Goal: Information Seeking & Learning: Learn about a topic

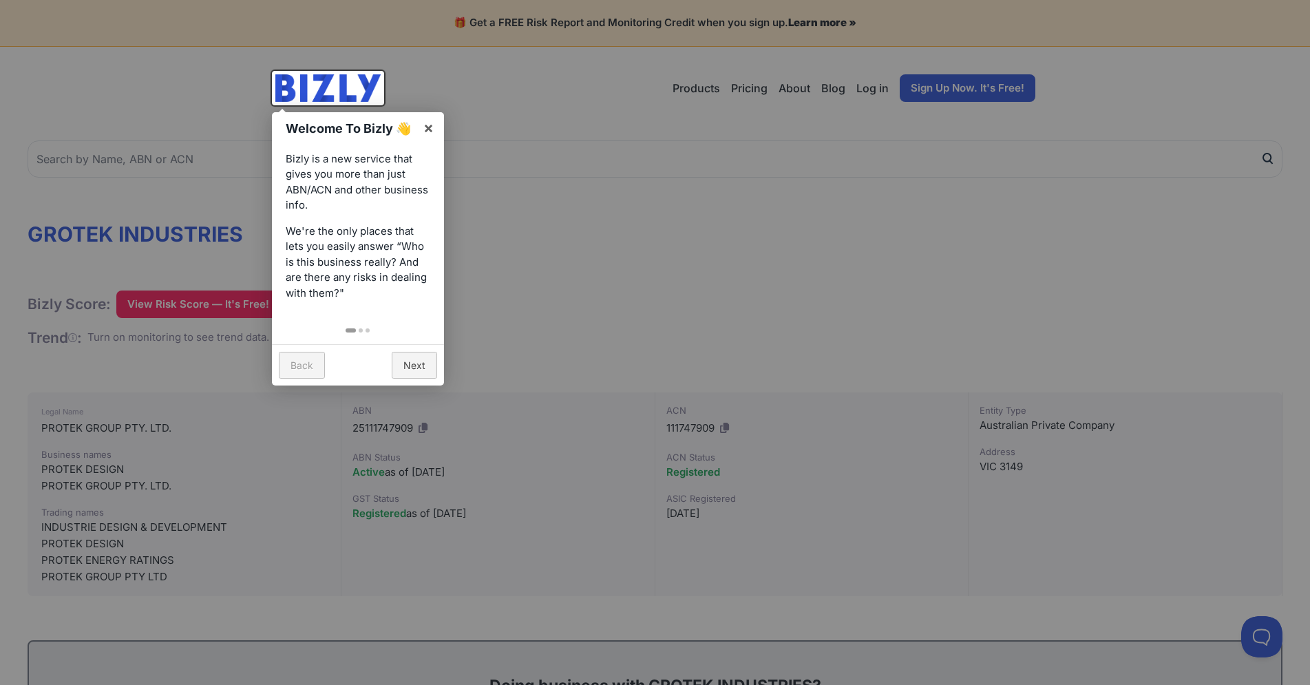
drag, startPoint x: 698, startPoint y: 218, endPoint x: 721, endPoint y: 220, distance: 23.5
click at [699, 219] on div at bounding box center [655, 342] width 1310 height 685
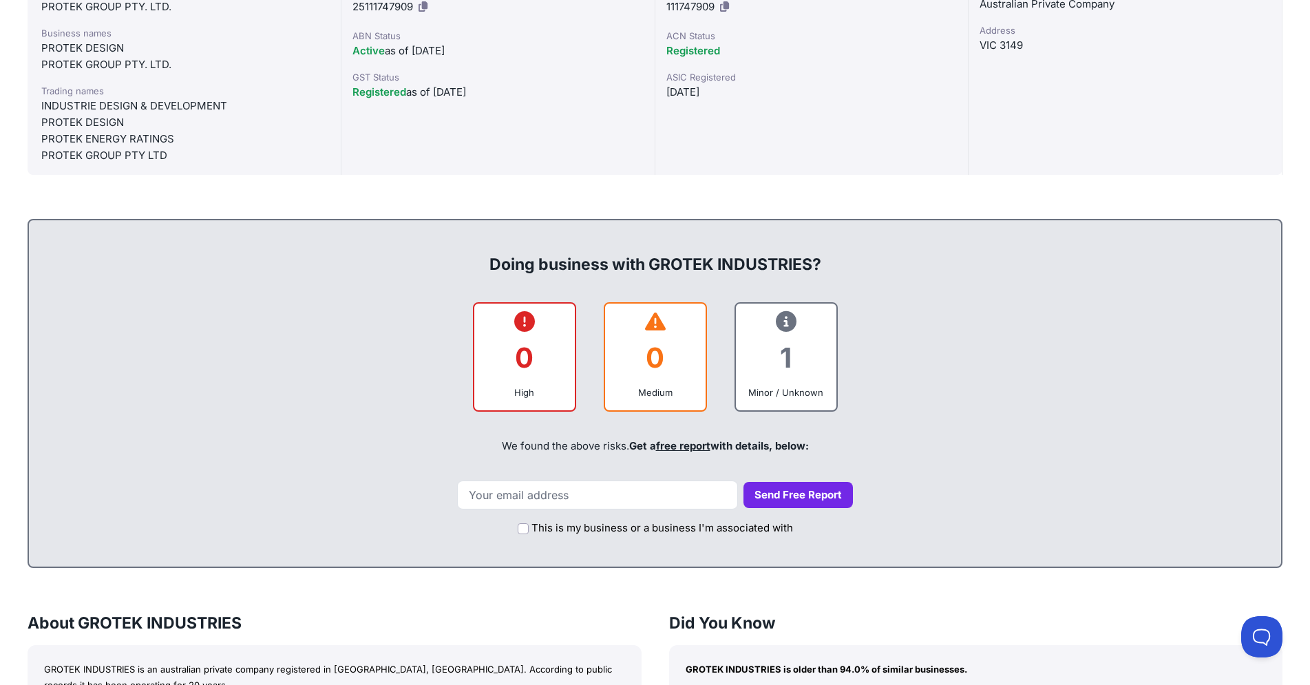
scroll to position [772, 0]
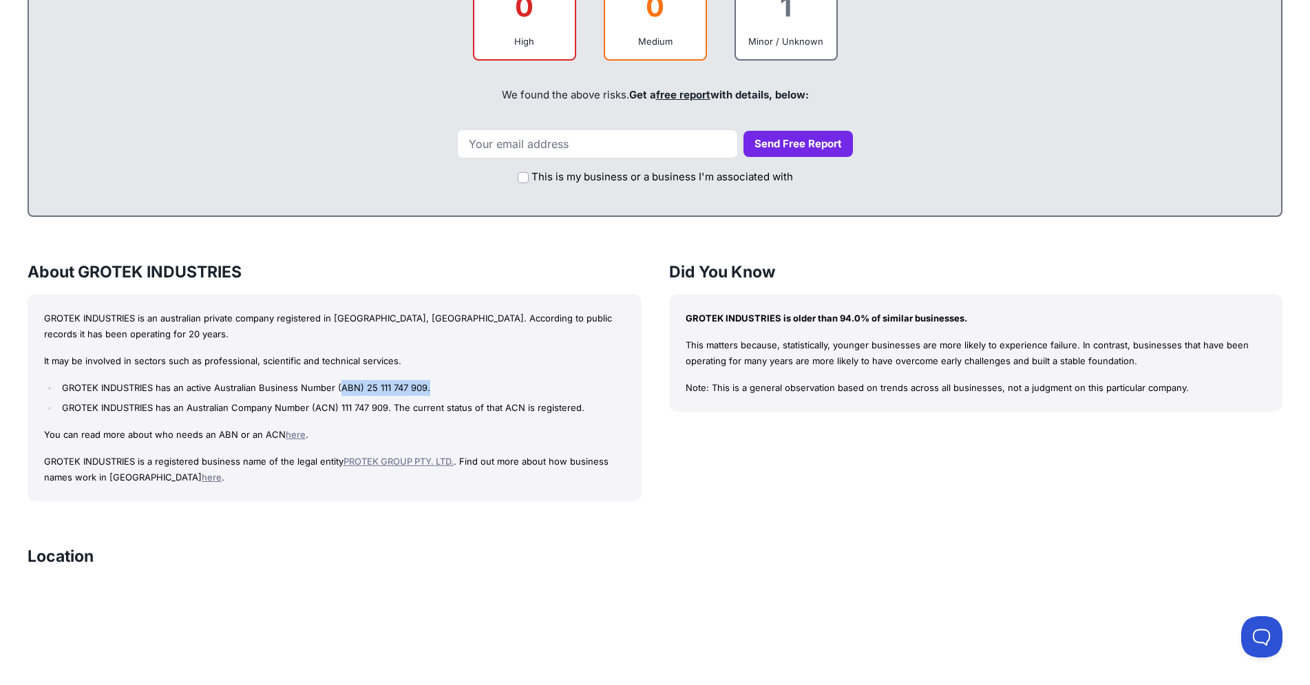
drag, startPoint x: 338, startPoint y: 386, endPoint x: 433, endPoint y: 388, distance: 95.0
click at [433, 388] on li "GROTEK INDUSTRIES has an active Australian Business Number (ABN) 25 111 747 909." at bounding box center [342, 388] width 566 height 16
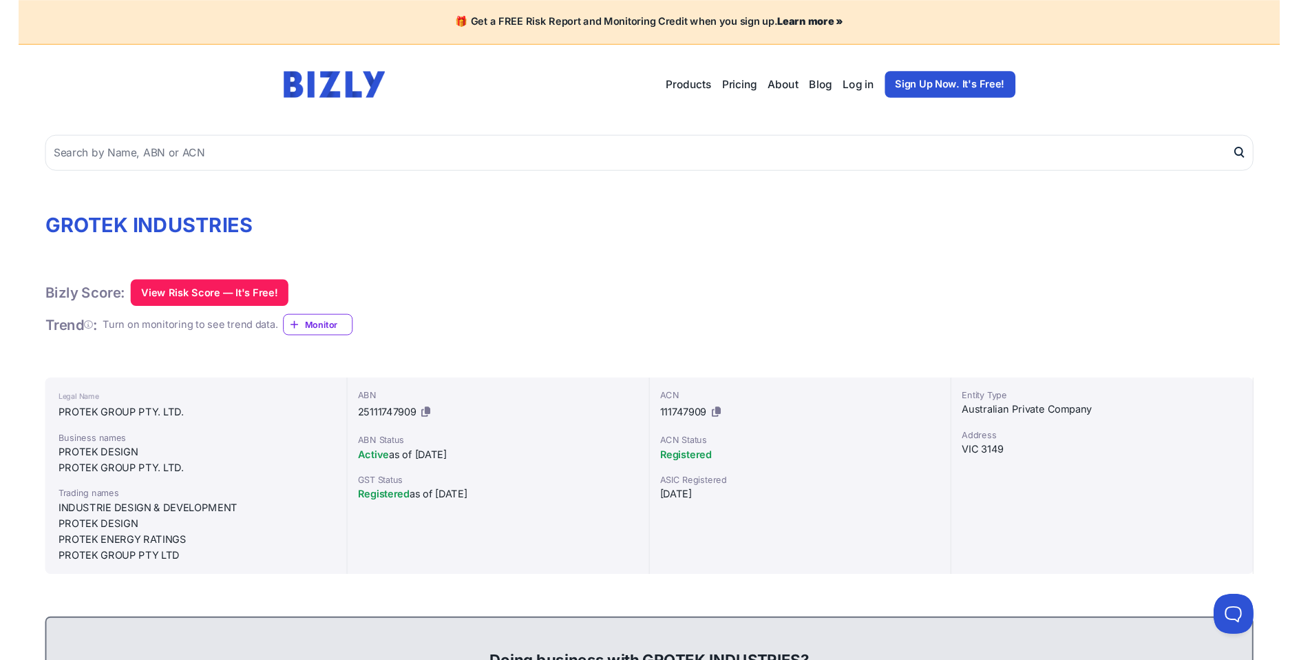
scroll to position [0, 0]
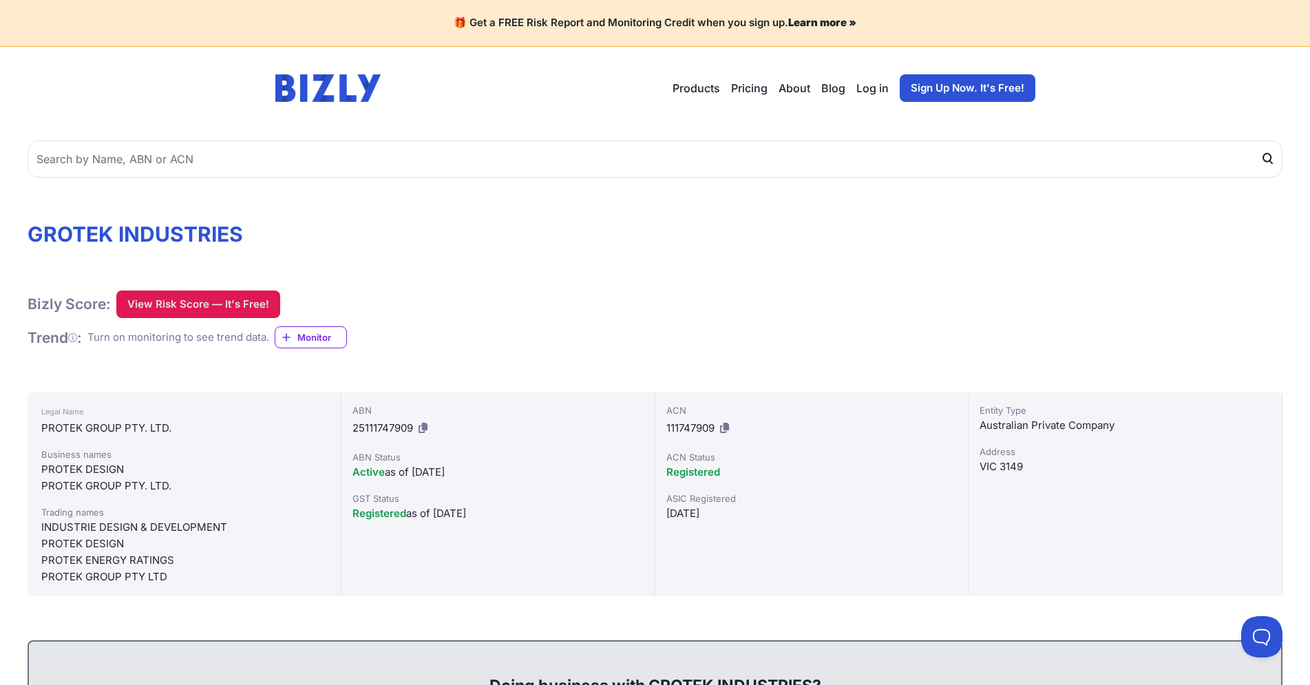
click at [241, 306] on button "View Risk Score — It's Free!" at bounding box center [198, 305] width 164 height 28
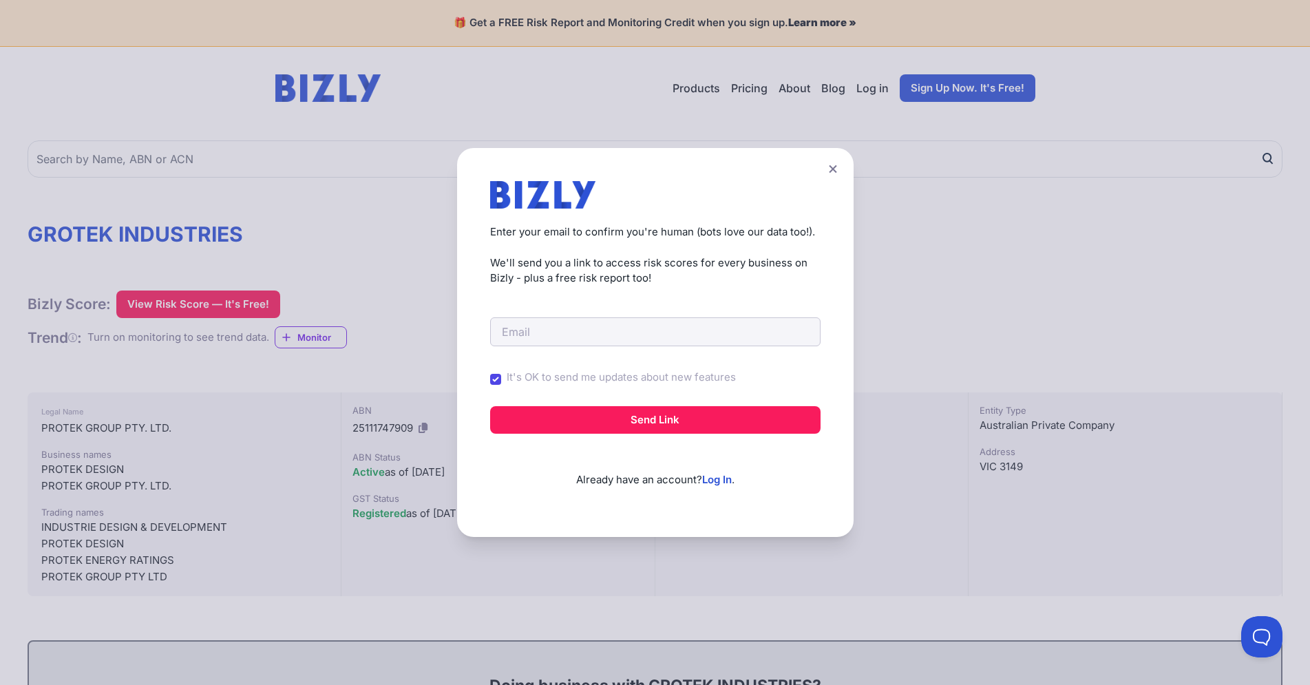
click at [1014, 291] on div "Create a Free Account to View Risk Scores Get instant access to risk scores for…" at bounding box center [655, 342] width 1310 height 685
click at [836, 170] on icon at bounding box center [833, 169] width 8 height 8
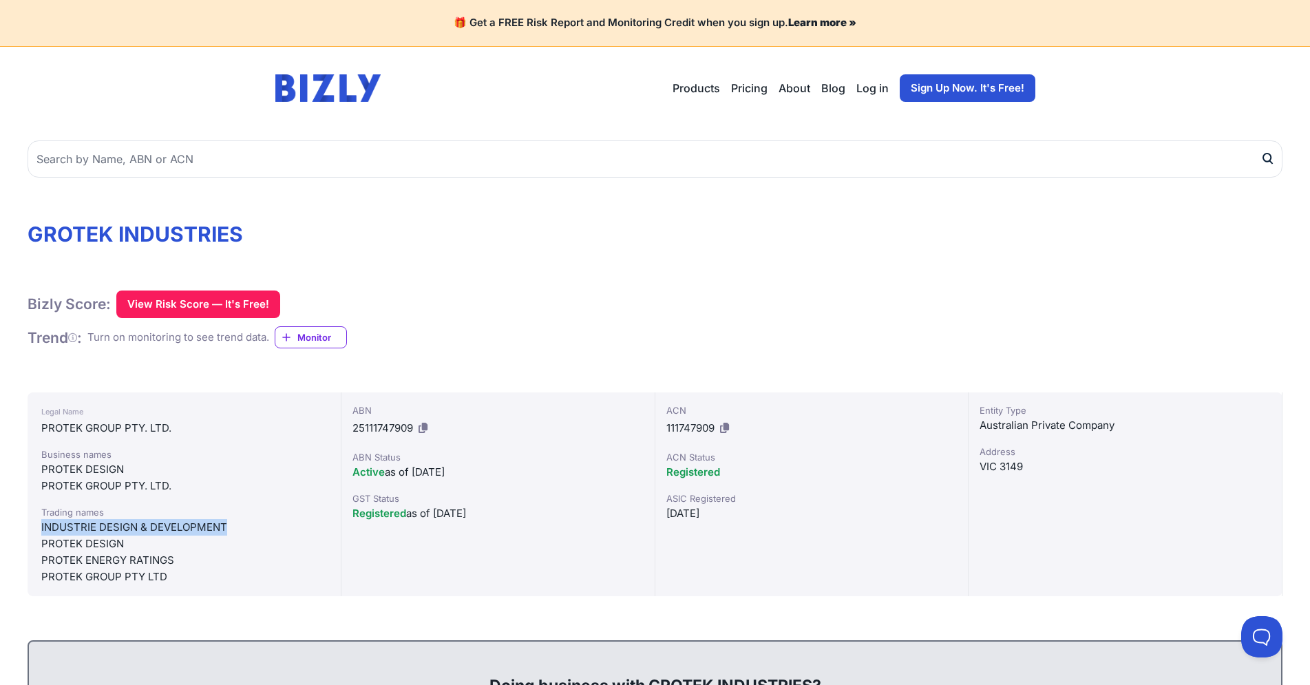
drag, startPoint x: 41, startPoint y: 525, endPoint x: 226, endPoint y: 526, distance: 185.2
click at [226, 526] on div "INDUSTRIE DESIGN & DEVELOPMENT" at bounding box center [184, 527] width 286 height 17
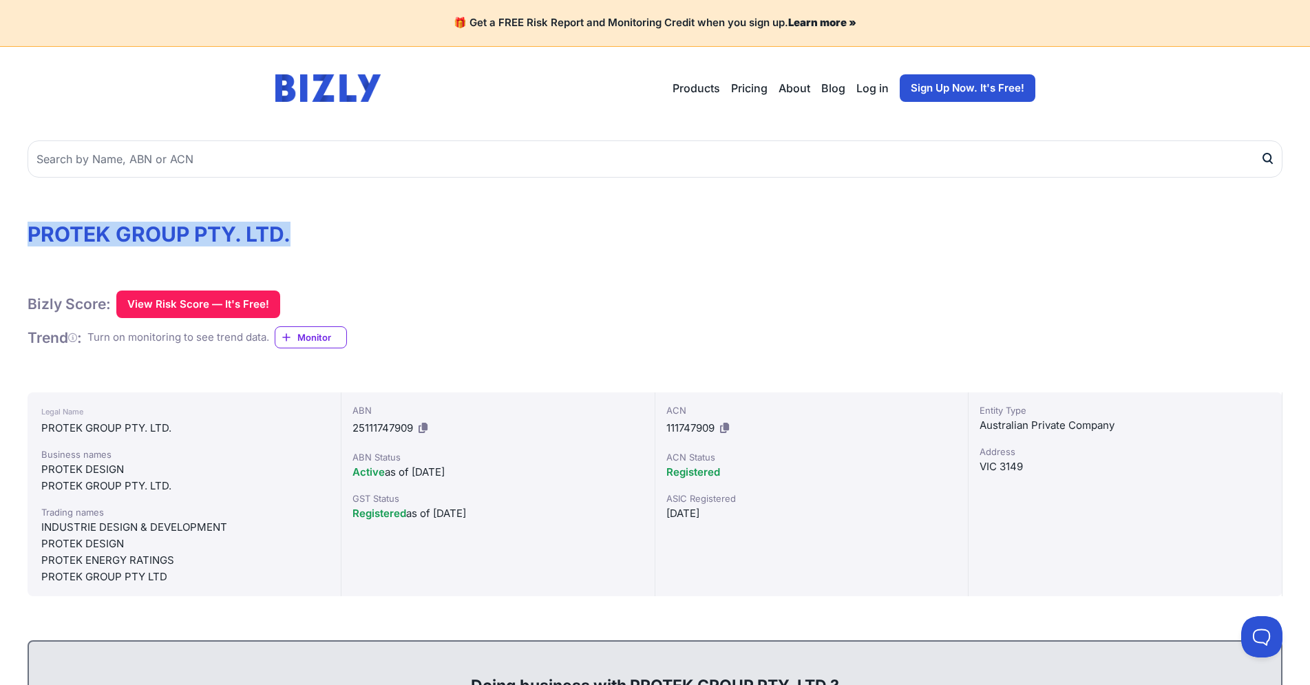
drag, startPoint x: 28, startPoint y: 229, endPoint x: 312, endPoint y: 238, distance: 283.8
